Goal: Task Accomplishment & Management: Use online tool/utility

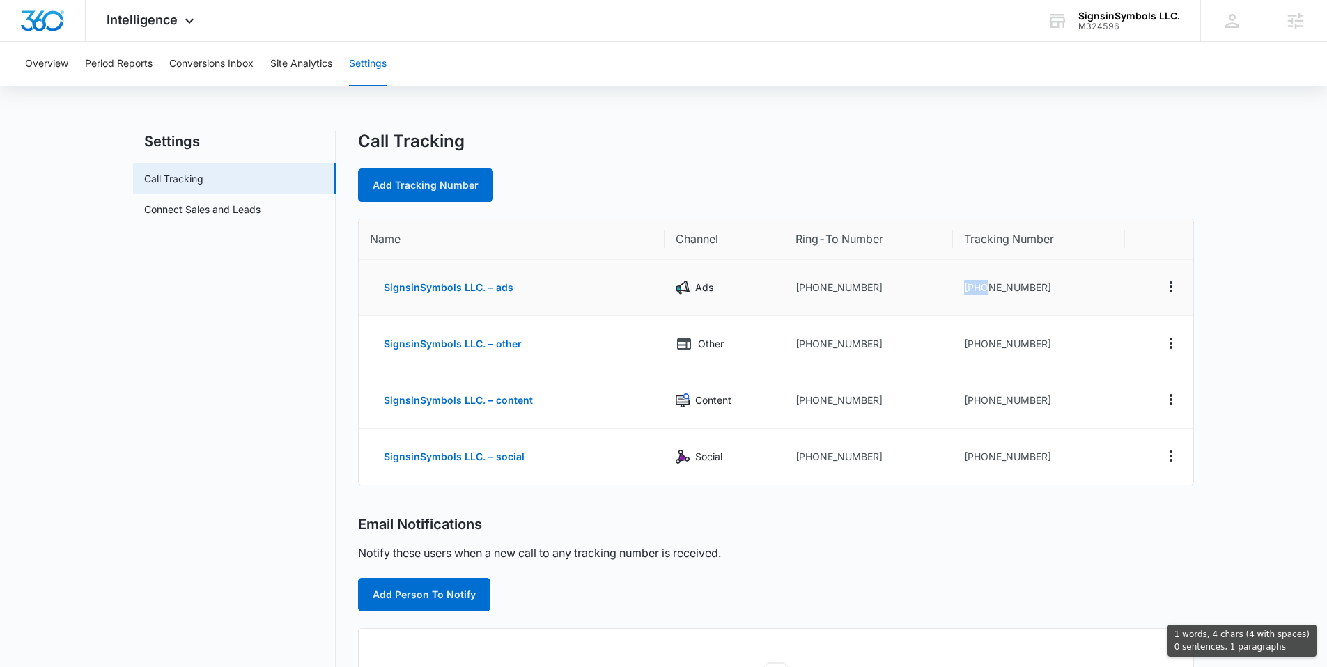
drag, startPoint x: 1061, startPoint y: 281, endPoint x: 1021, endPoint y: 292, distance: 41.7
click at [985, 290] on td "+13142798617" at bounding box center [1039, 288] width 172 height 56
click at [1057, 290] on td "+13142798617" at bounding box center [1039, 288] width 172 height 56
drag, startPoint x: 1005, startPoint y: 290, endPoint x: 973, endPoint y: 289, distance: 32.1
click at [973, 289] on td "+13142798617" at bounding box center [1039, 288] width 172 height 56
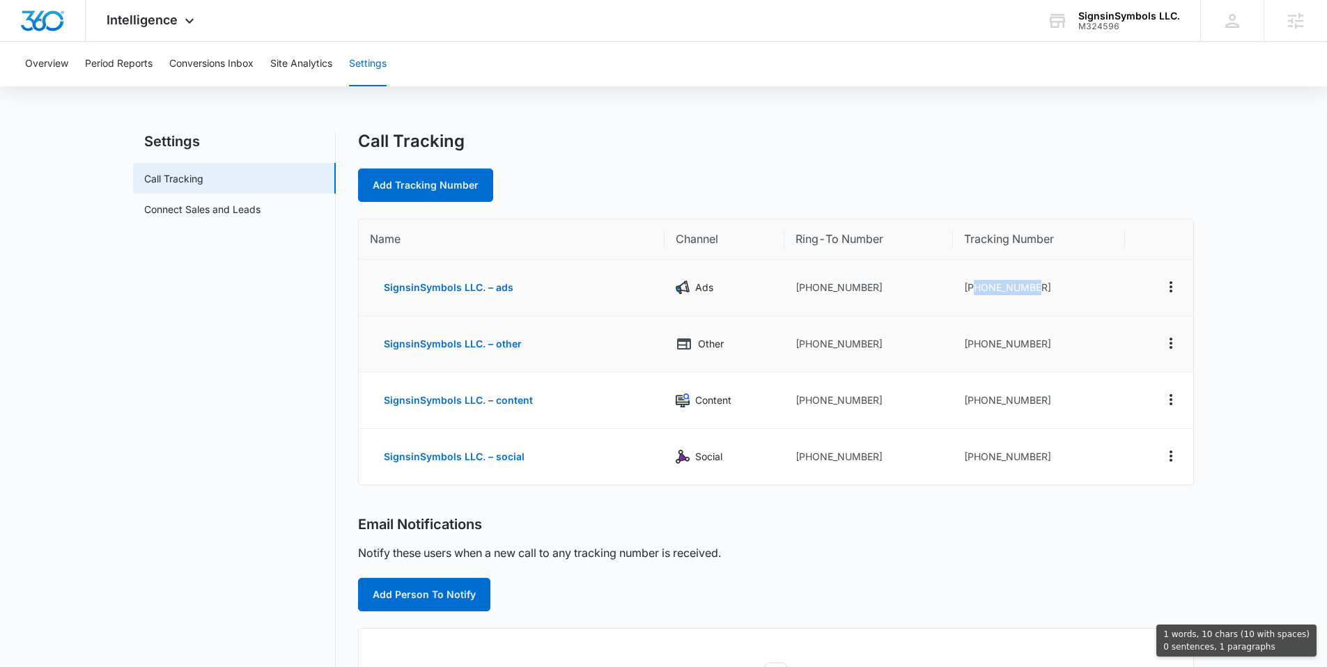
copy td "3142798617"
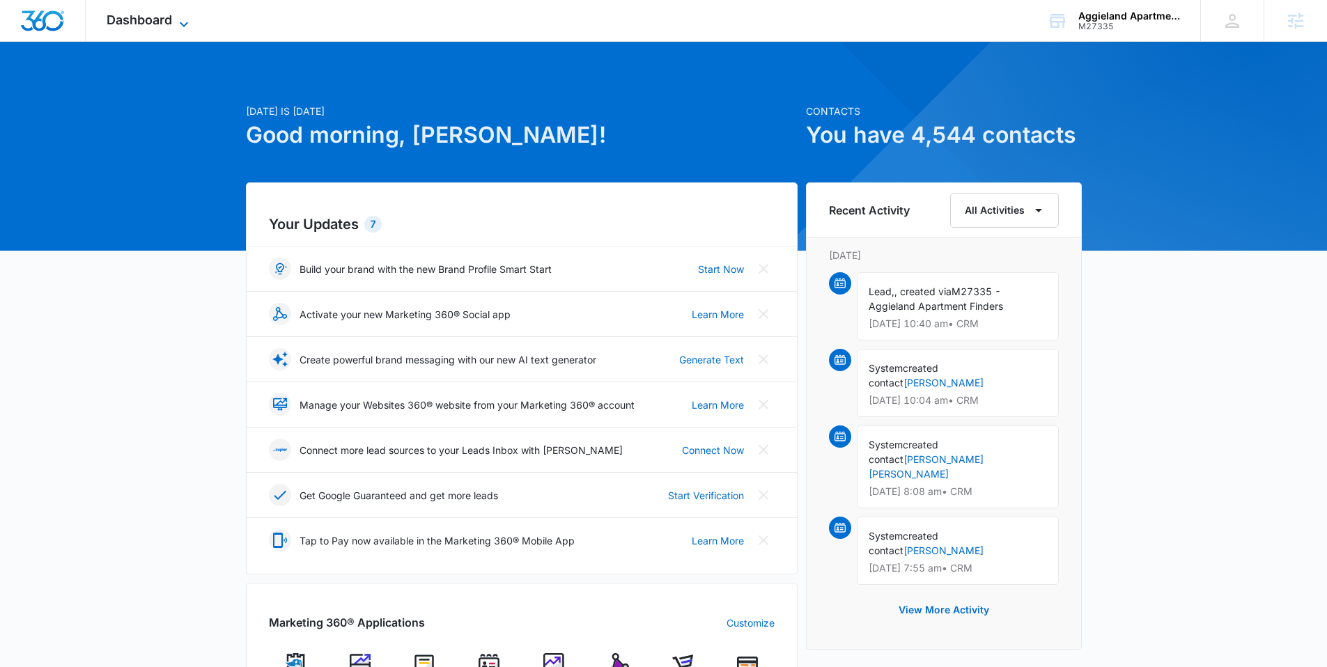
click at [134, 26] on span "Dashboard" at bounding box center [139, 20] width 65 height 15
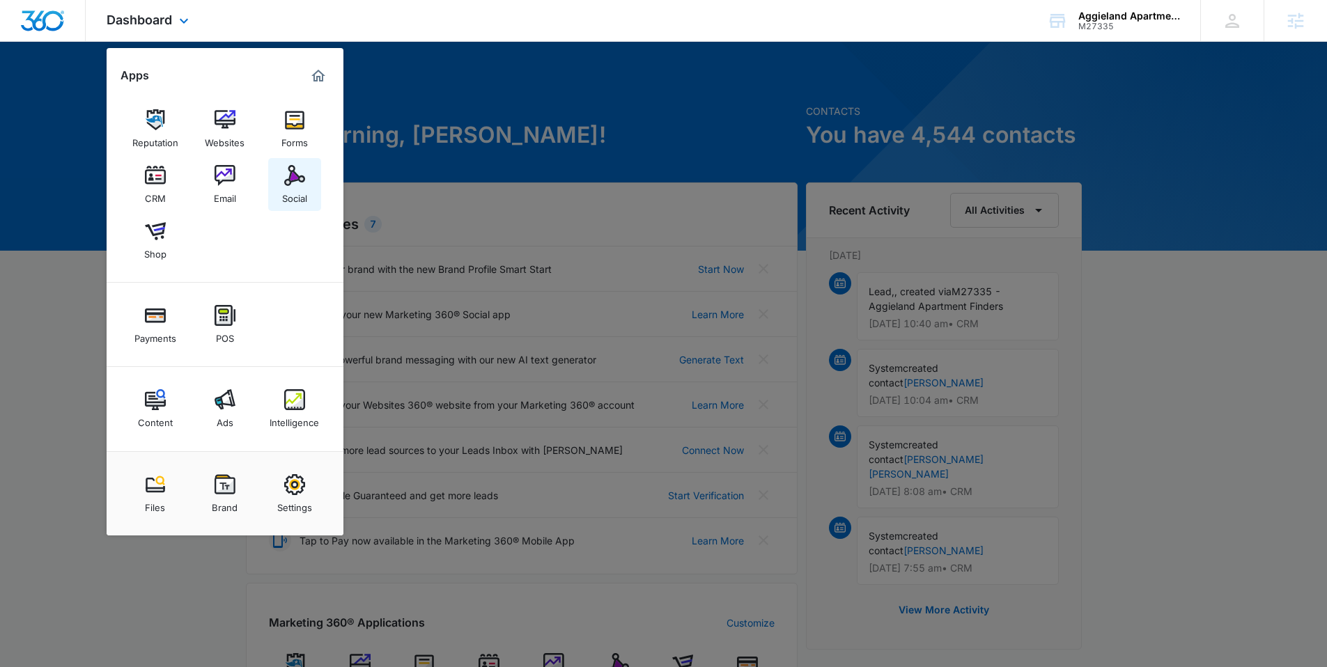
click at [284, 184] on img at bounding box center [294, 175] width 21 height 21
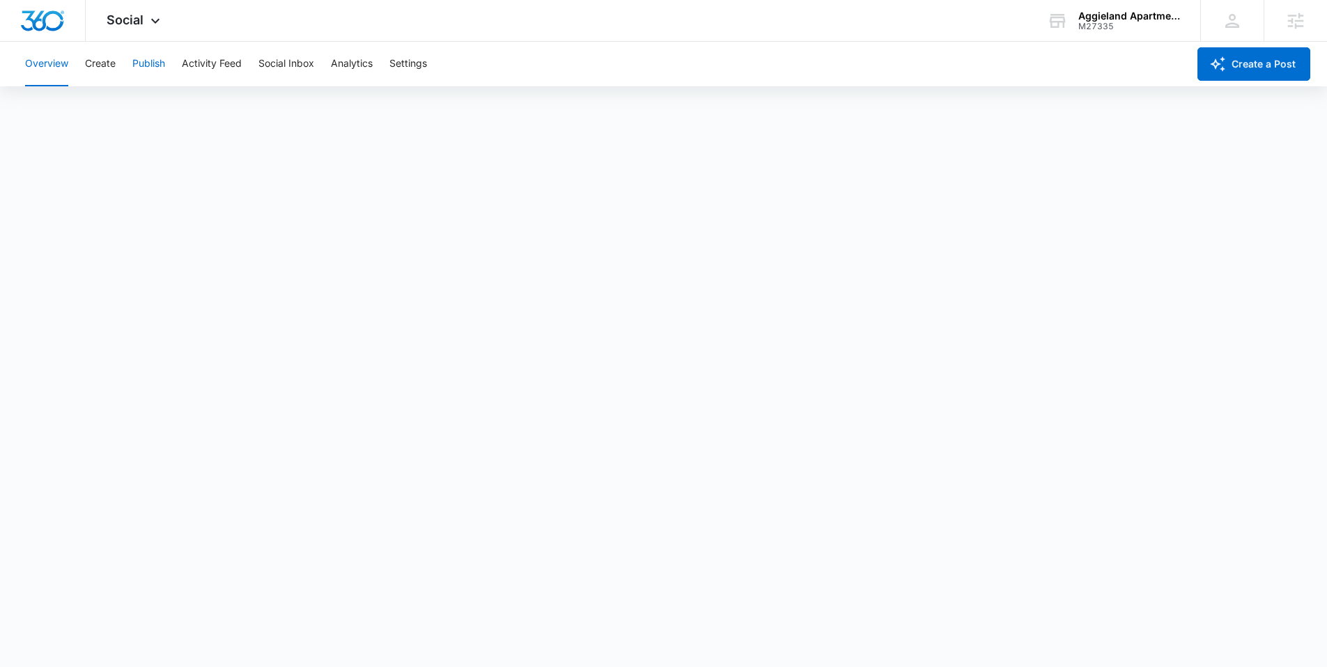
click at [147, 65] on button "Publish" at bounding box center [148, 64] width 33 height 45
